Goal: Task Accomplishment & Management: Manage account settings

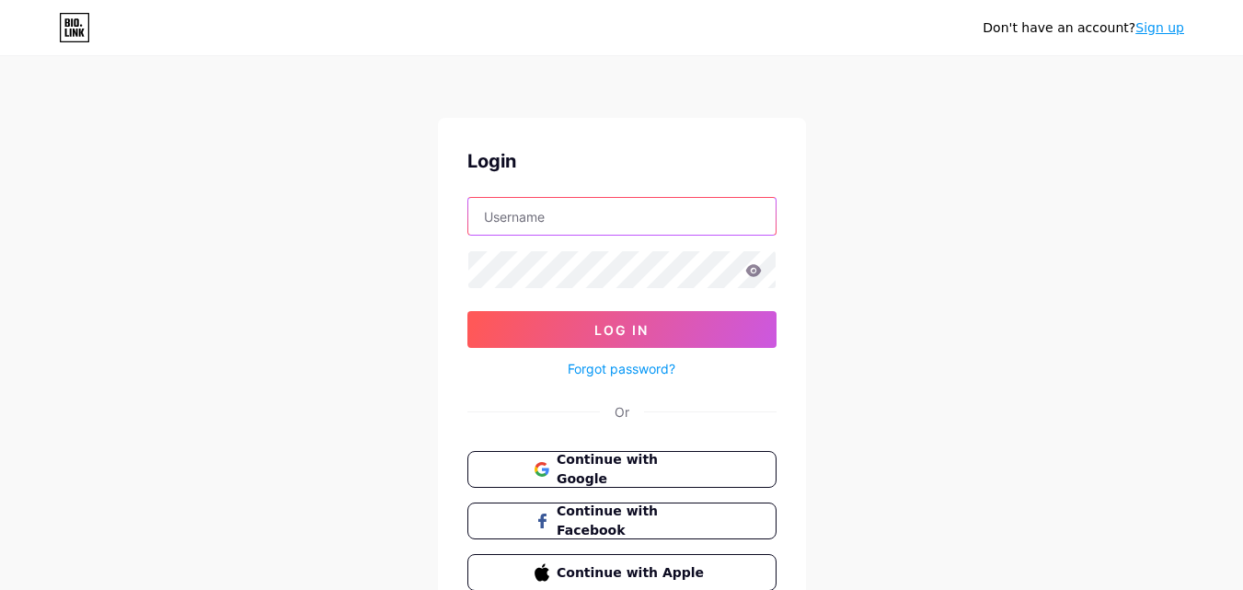
click at [514, 219] on input "text" at bounding box center [621, 216] width 307 height 37
type input "[EMAIL_ADDRESS][DOMAIN_NAME]"
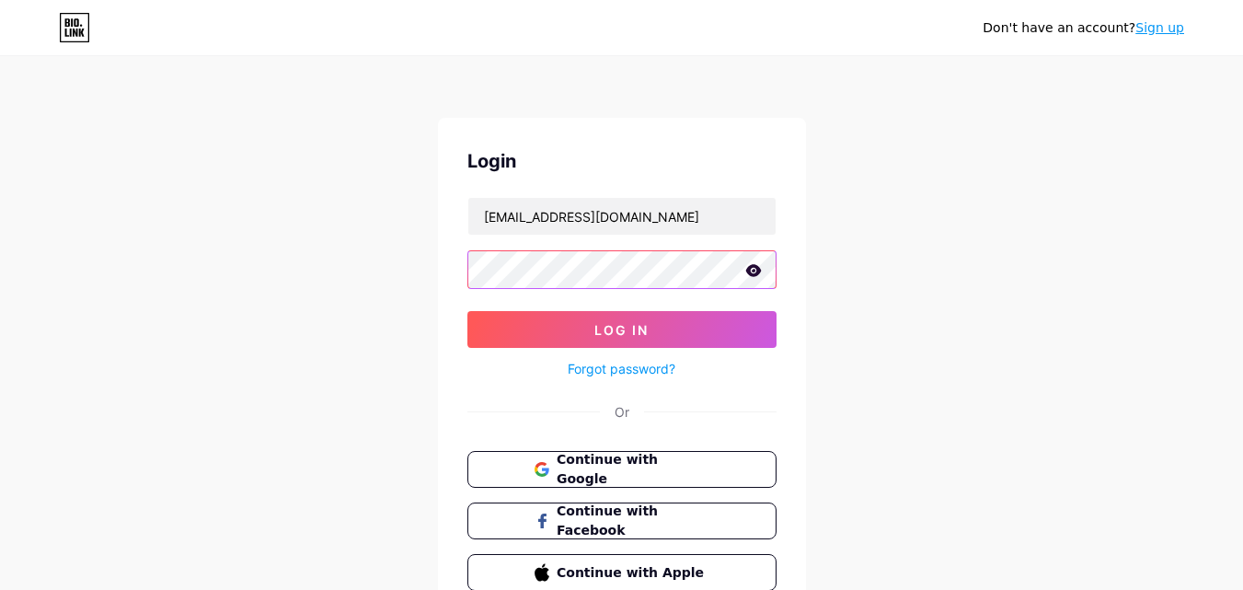
click at [468, 311] on button "Log In" at bounding box center [622, 329] width 309 height 37
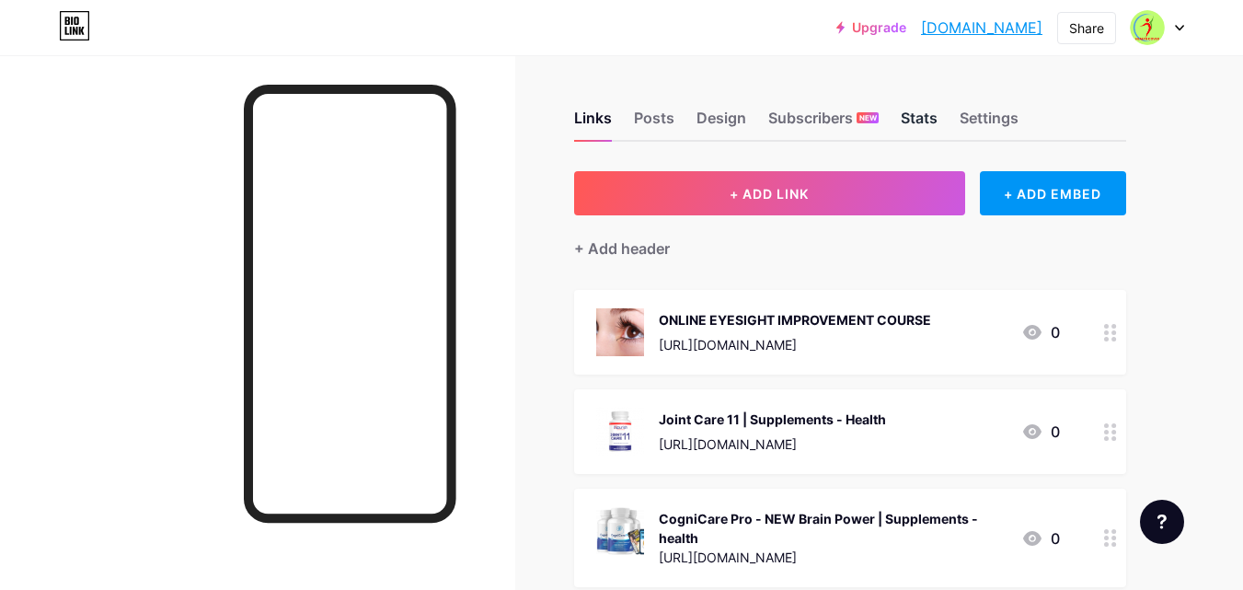
click at [936, 115] on div "Links Posts Design Subscribers NEW Stats Settings" at bounding box center [850, 109] width 552 height 64
click at [936, 115] on div "Stats" at bounding box center [919, 123] width 37 height 33
